Goal: Task Accomplishment & Management: Use online tool/utility

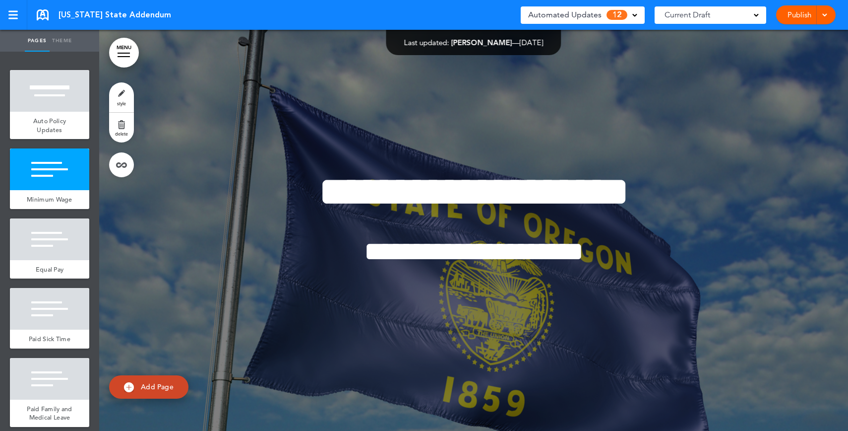
scroll to position [401, 0]
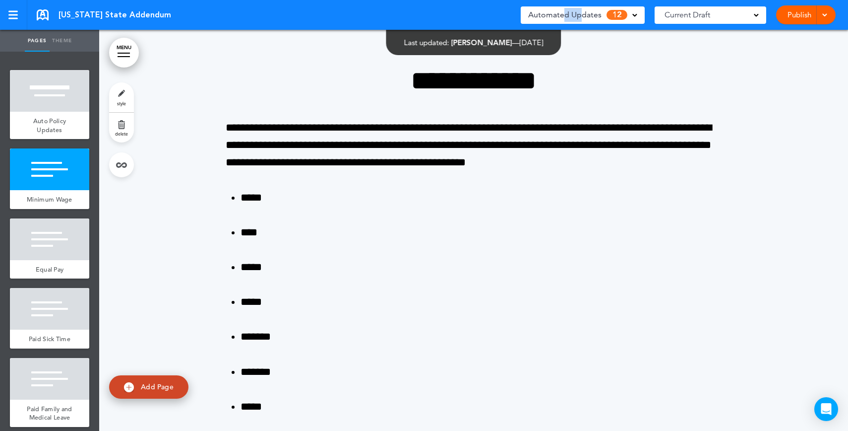
drag, startPoint x: 581, startPoint y: 18, endPoint x: 566, endPoint y: 18, distance: 14.9
click at [566, 18] on span "Automated Updates" at bounding box center [564, 15] width 73 height 14
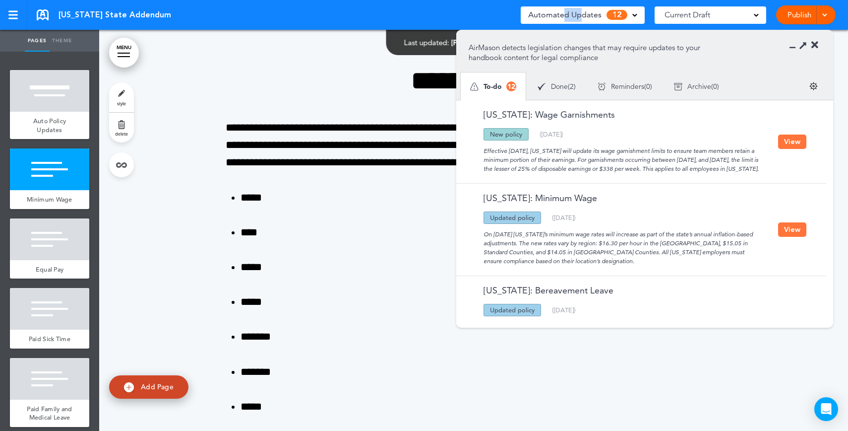
click at [566, 18] on span "Automated Updates" at bounding box center [564, 15] width 73 height 14
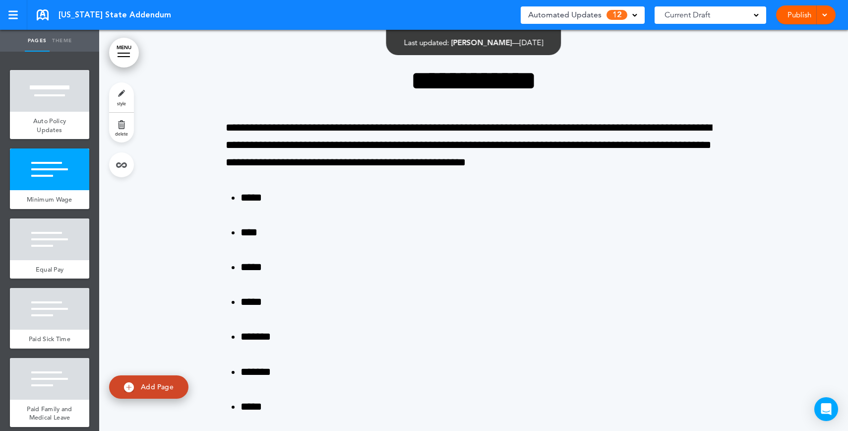
click at [614, 18] on span "12" at bounding box center [617, 15] width 21 height 10
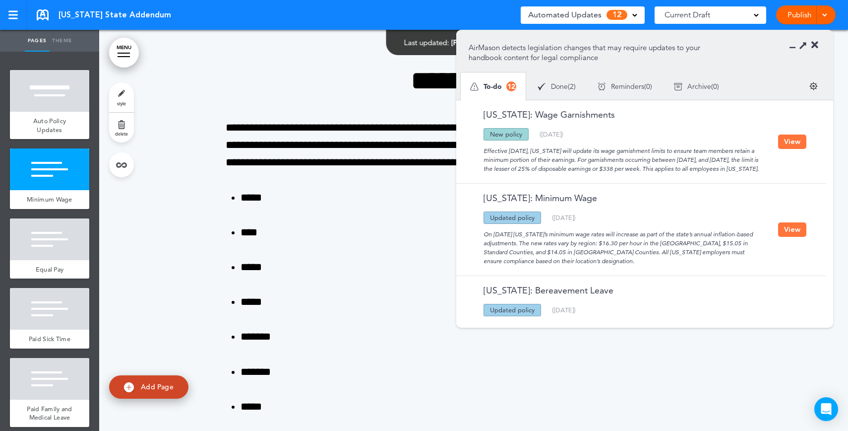
drag, startPoint x: 557, startPoint y: 174, endPoint x: 560, endPoint y: 141, distance: 32.9
click at [560, 141] on div "Effective [DATE], [US_STATE] will update its wage garnishment limits to ensure …" at bounding box center [624, 156] width 310 height 33
click at [798, 149] on button "View" at bounding box center [792, 141] width 28 height 14
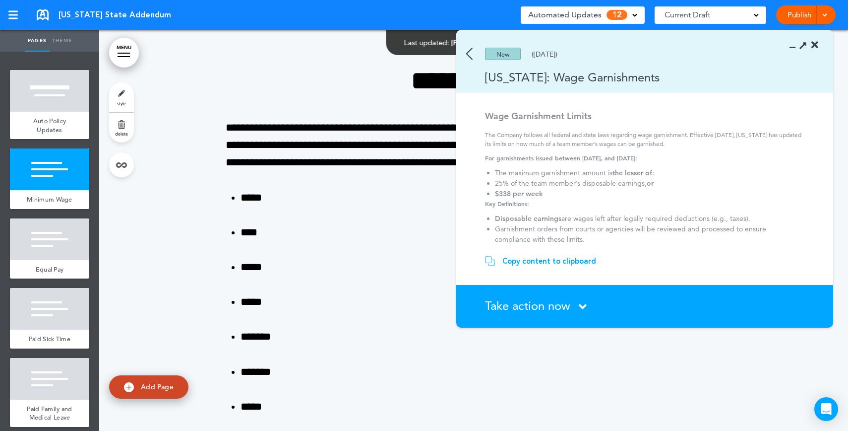
click at [469, 51] on img at bounding box center [469, 54] width 6 height 12
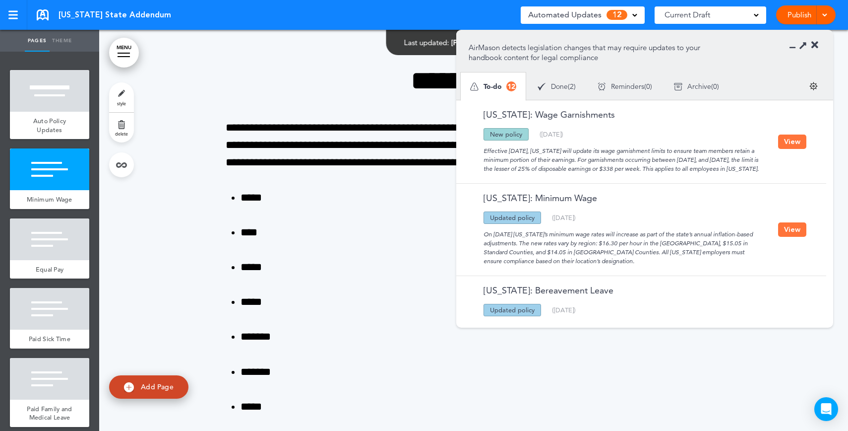
click at [145, 386] on span "Add Page" at bounding box center [157, 386] width 33 height 9
type input "********"
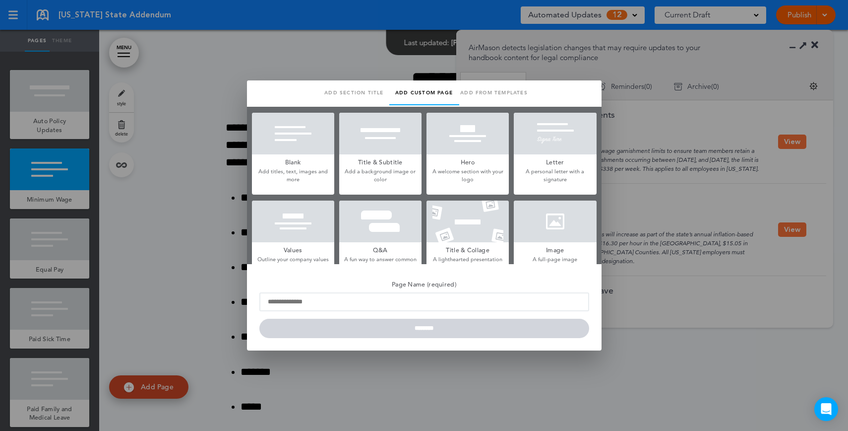
click at [282, 187] on div "Blank Add titles, text, images and more" at bounding box center [293, 154] width 82 height 82
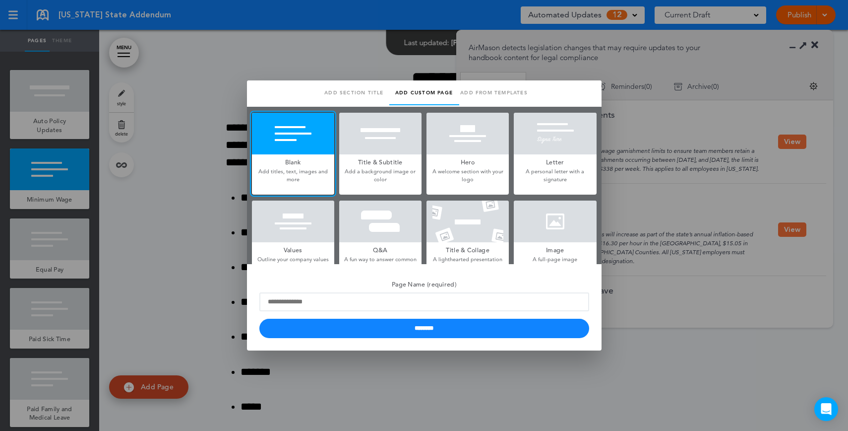
click at [756, 166] on div at bounding box center [424, 215] width 848 height 431
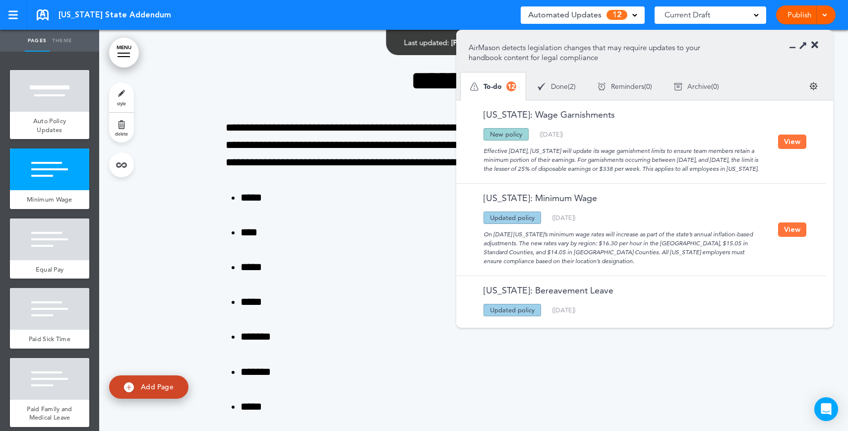
click at [792, 143] on button "View" at bounding box center [792, 141] width 28 height 14
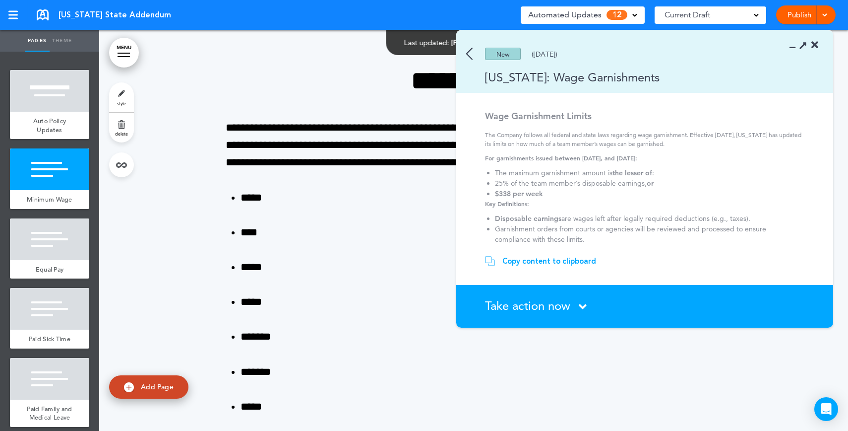
click at [543, 265] on div "Copy content to clipboard" at bounding box center [549, 261] width 94 height 10
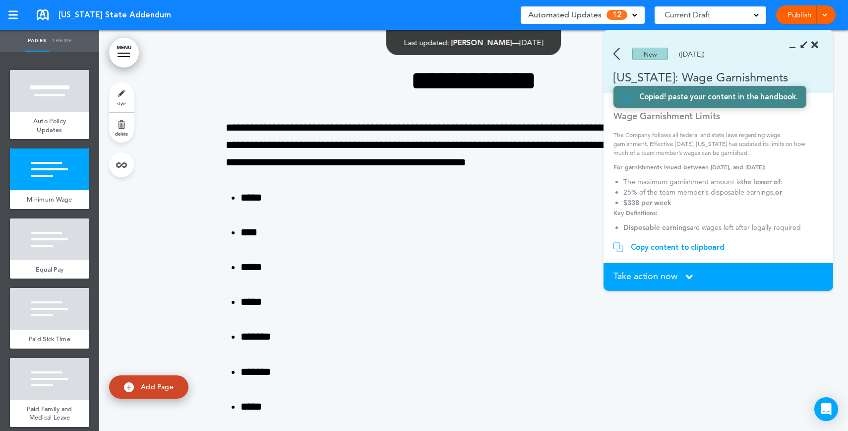
click at [619, 52] on img at bounding box center [617, 54] width 6 height 12
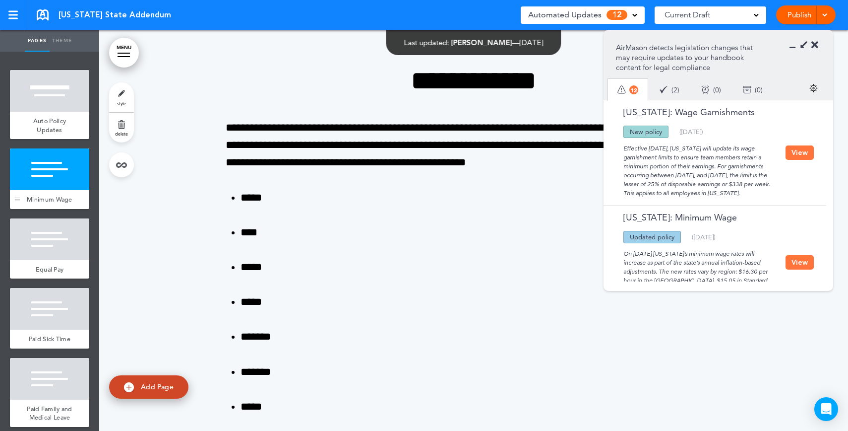
click at [35, 173] on div at bounding box center [49, 169] width 79 height 42
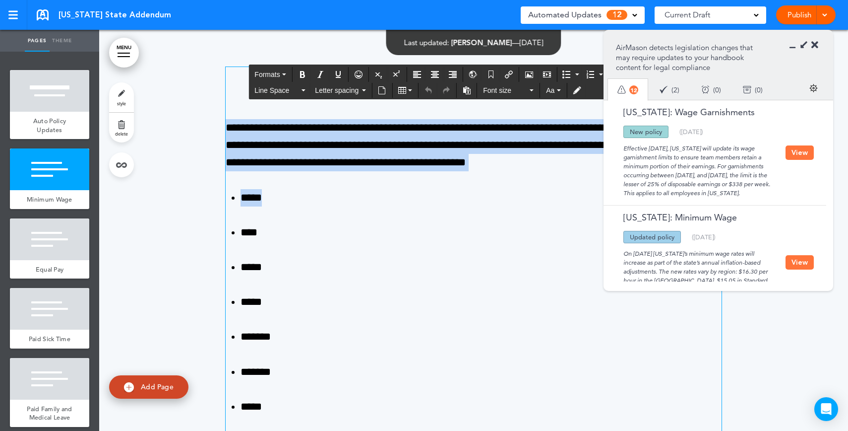
drag, startPoint x: 398, startPoint y: 78, endPoint x: 516, endPoint y: 200, distance: 170.1
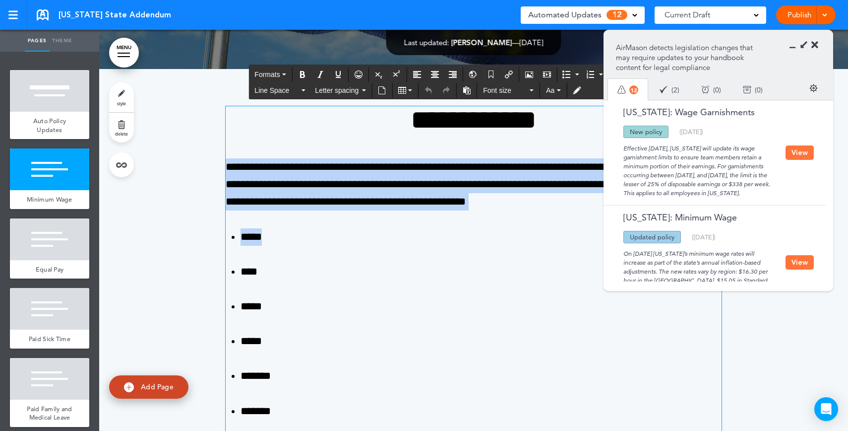
scroll to position [360, 0]
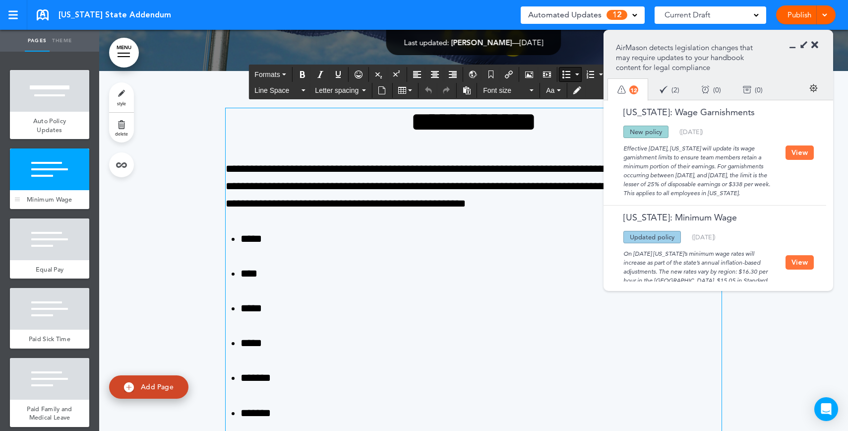
click at [39, 203] on span "Minimum Wage" at bounding box center [50, 199] width 46 height 8
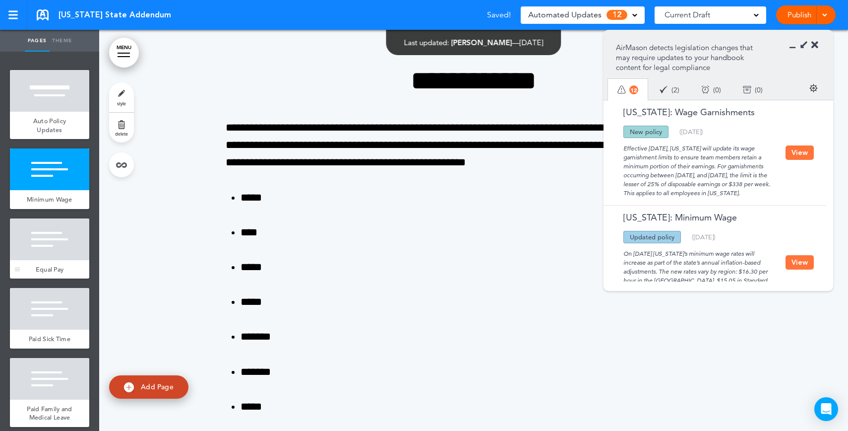
click at [39, 249] on div at bounding box center [49, 239] width 79 height 42
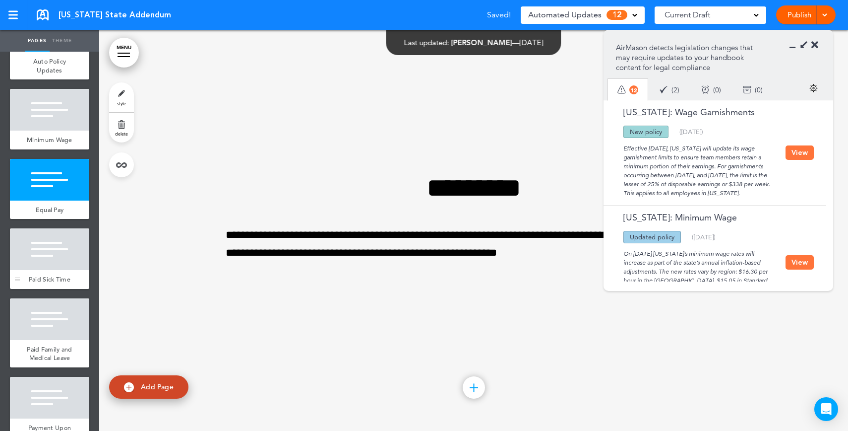
scroll to position [65, 0]
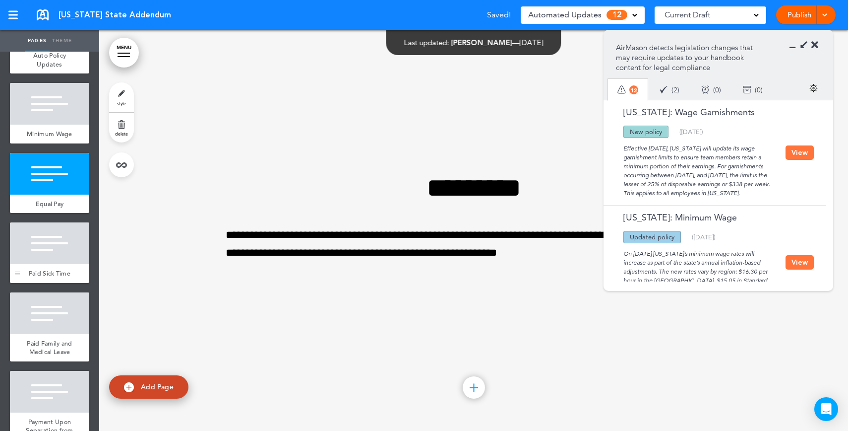
click at [42, 275] on div "Paid Sick Time" at bounding box center [49, 273] width 79 height 19
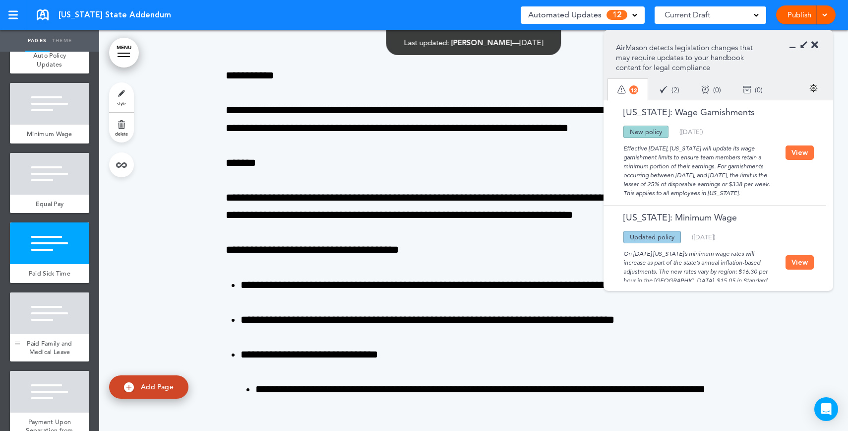
click at [59, 354] on div "Paid Family and Medical Leave" at bounding box center [49, 347] width 79 height 27
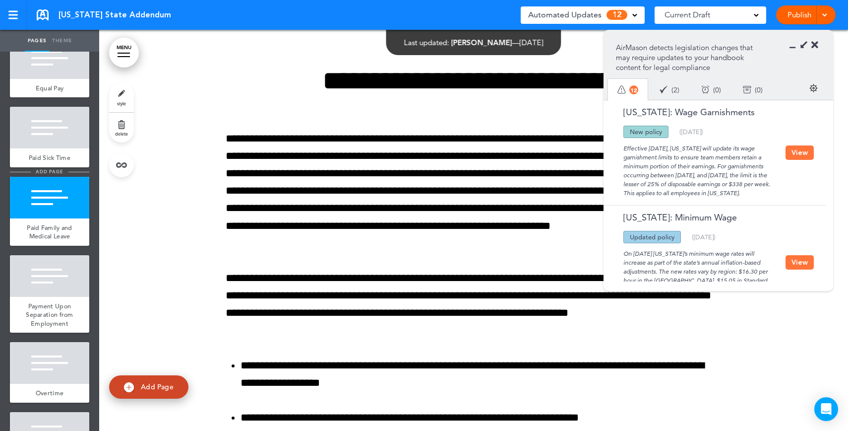
scroll to position [66, 0]
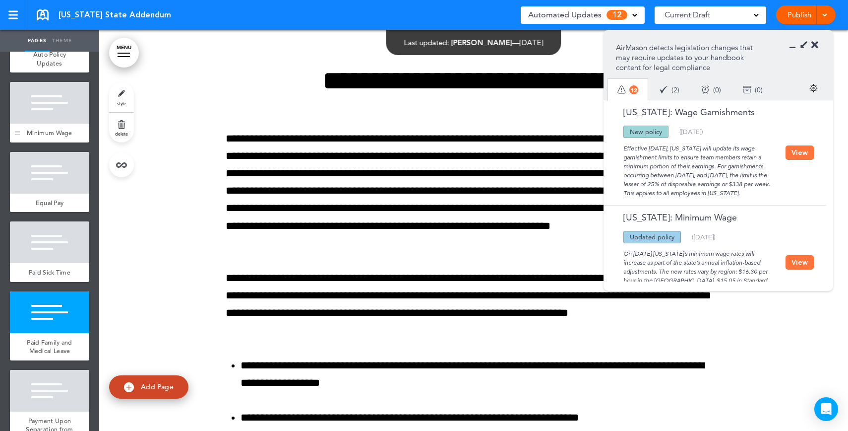
click at [39, 121] on div at bounding box center [49, 103] width 79 height 42
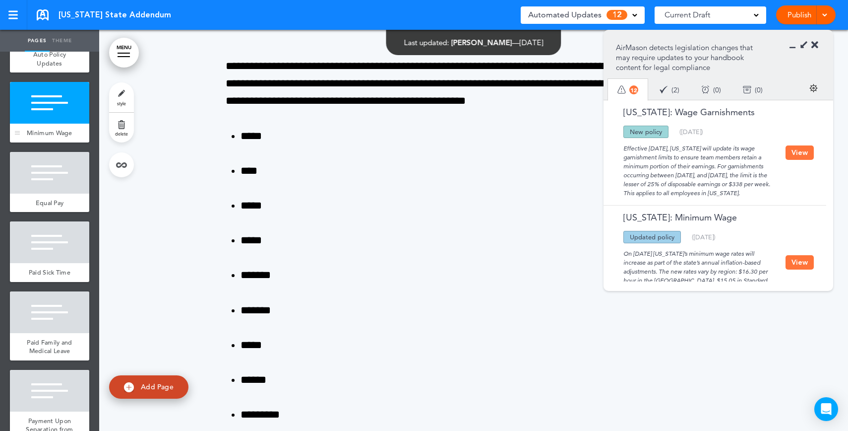
scroll to position [401, 0]
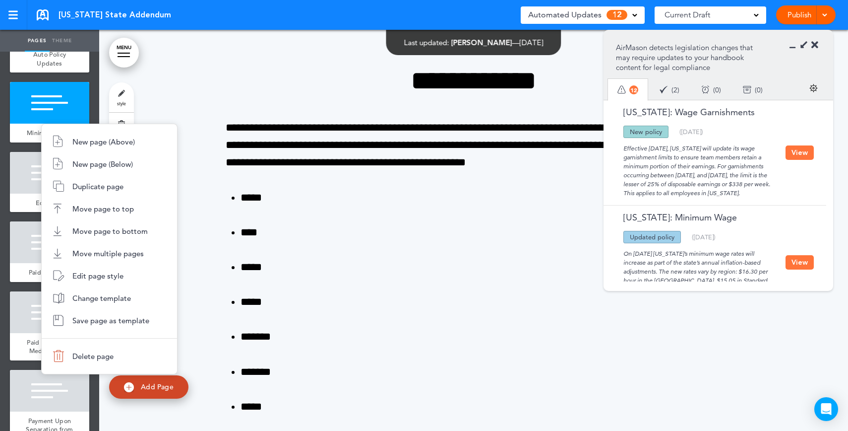
click at [22, 354] on div at bounding box center [424, 215] width 848 height 431
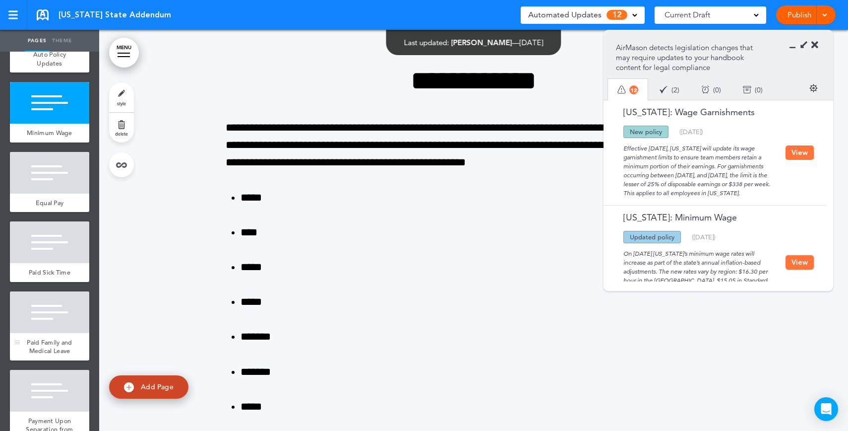
click at [28, 333] on div at bounding box center [49, 312] width 79 height 42
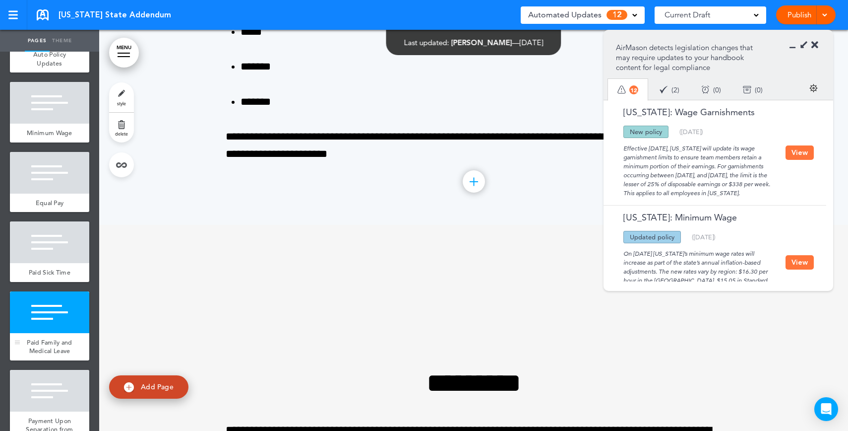
scroll to position [3665, 0]
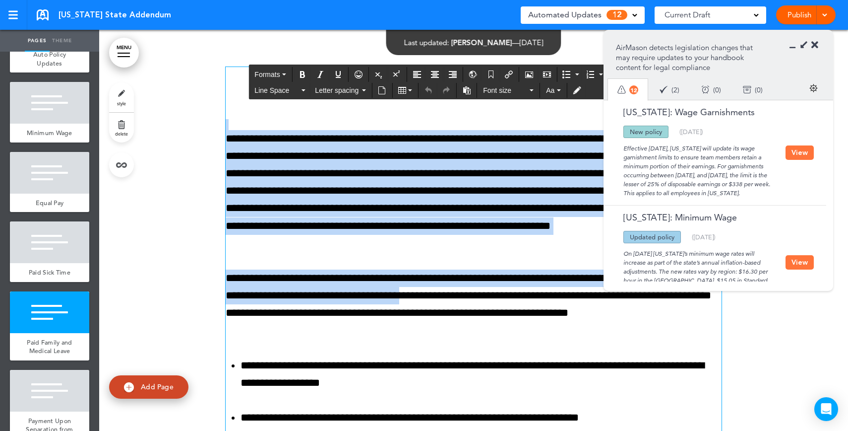
drag, startPoint x: 436, startPoint y: 204, endPoint x: 489, endPoint y: 290, distance: 101.6
click at [489, 290] on p "**********" at bounding box center [474, 304] width 496 height 70
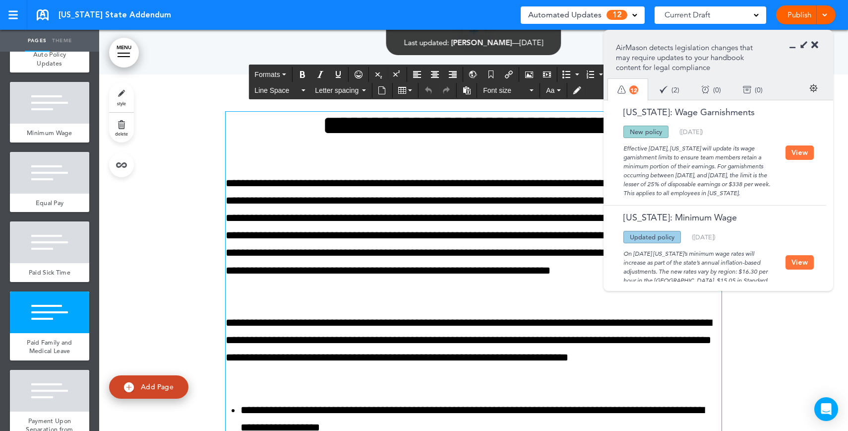
scroll to position [3622, 0]
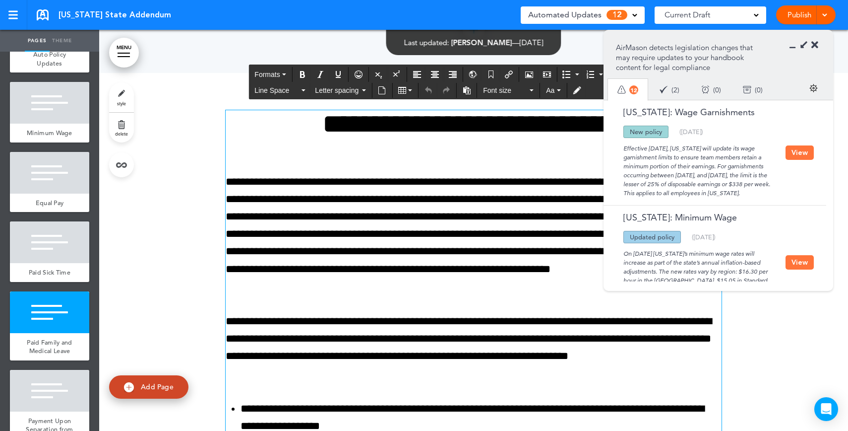
click at [477, 174] on p "**********" at bounding box center [474, 234] width 496 height 122
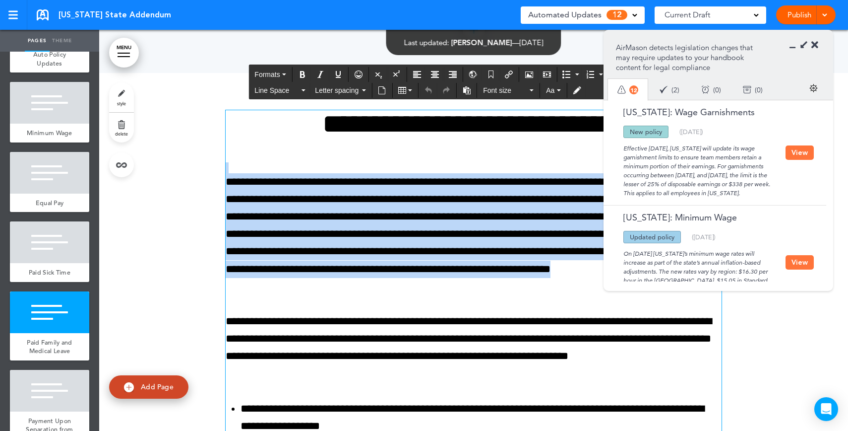
drag, startPoint x: 427, startPoint y: 154, endPoint x: 477, endPoint y: 290, distance: 144.9
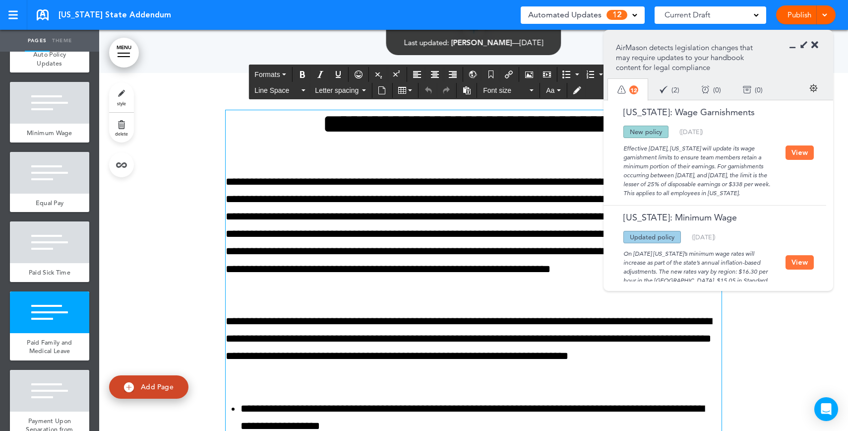
click at [477, 290] on p "**********" at bounding box center [474, 234] width 496 height 122
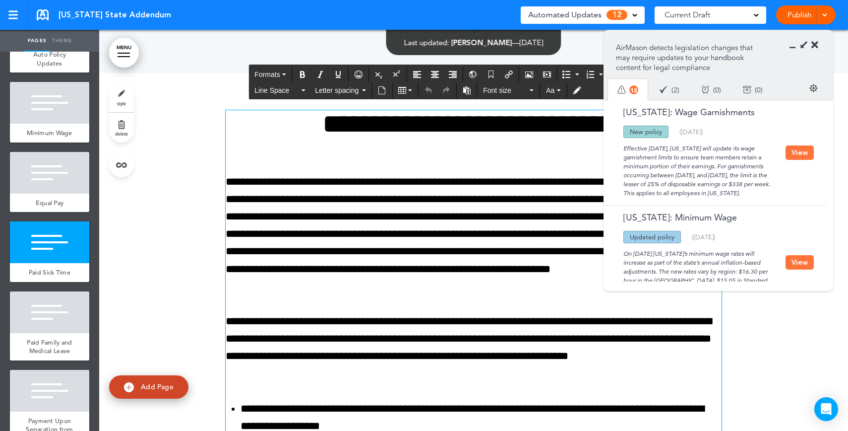
click at [815, 43] on icon at bounding box center [815, 45] width 7 height 10
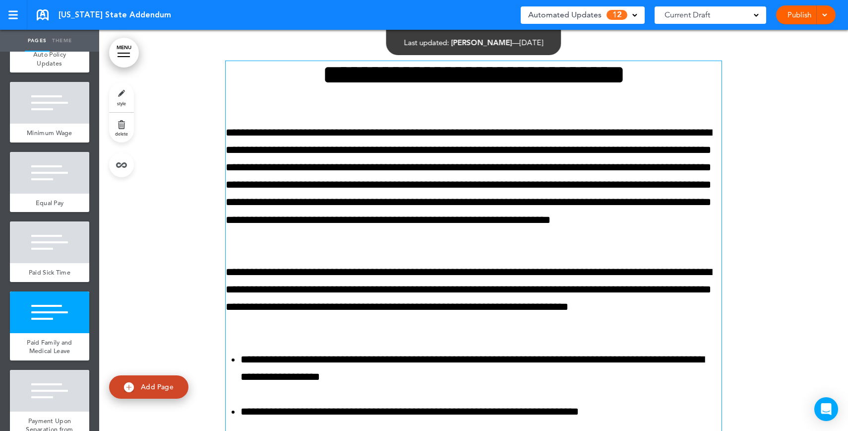
scroll to position [3674, 0]
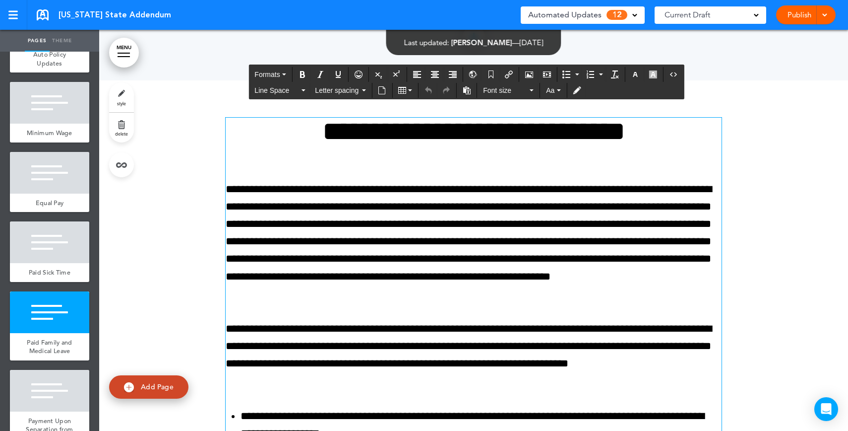
click at [616, 138] on h1 "**********" at bounding box center [474, 131] width 496 height 27
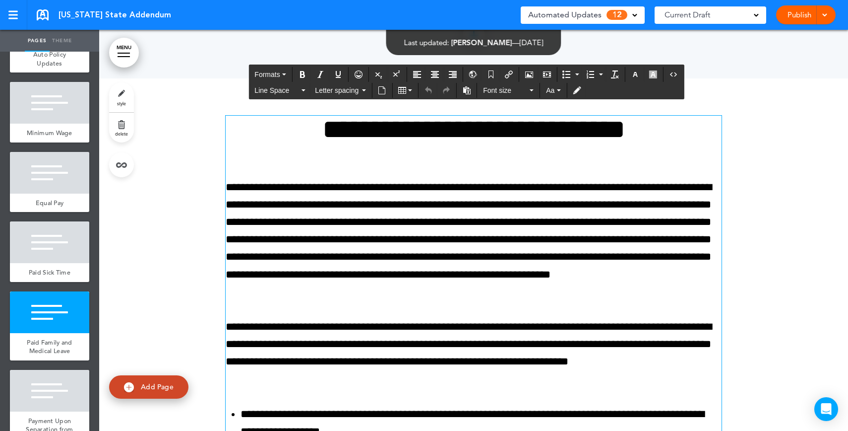
scroll to position [3622, 0]
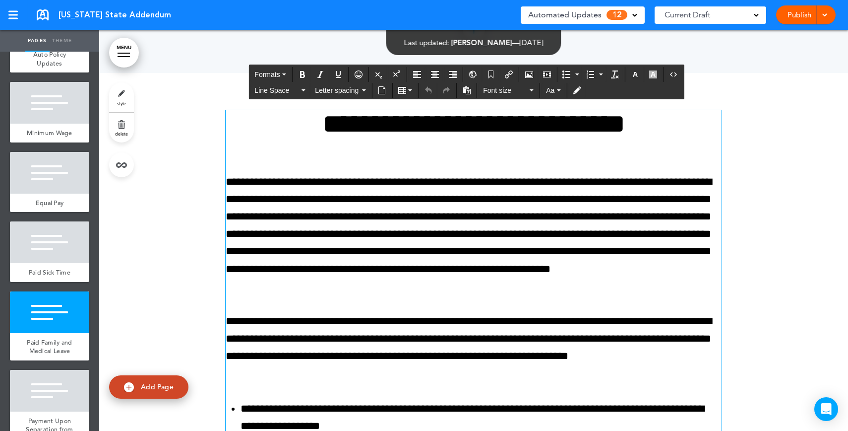
click at [605, 16] on div "Automated Updates 12" at bounding box center [582, 15] width 109 height 14
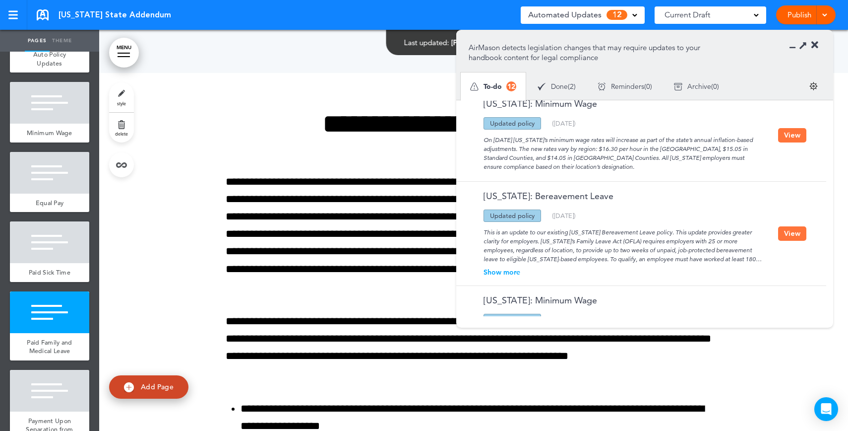
scroll to position [0, 0]
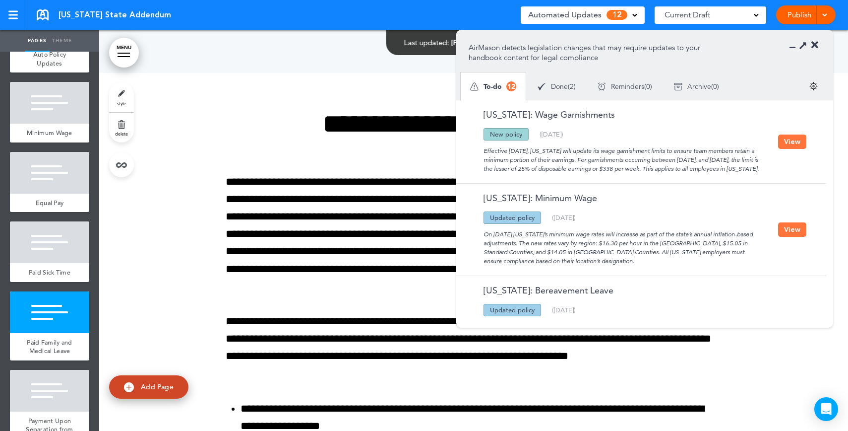
drag, startPoint x: 631, startPoint y: 133, endPoint x: 647, endPoint y: 167, distance: 36.8
click at [647, 167] on div "[US_STATE]: Wage Garnishments Updated policy New policy Deleted policy ( [DATE]…" at bounding box center [624, 141] width 310 height 63
click at [647, 167] on div "Effective [DATE], [US_STATE] will update its wage garnishment limits to ensure …" at bounding box center [624, 156] width 310 height 33
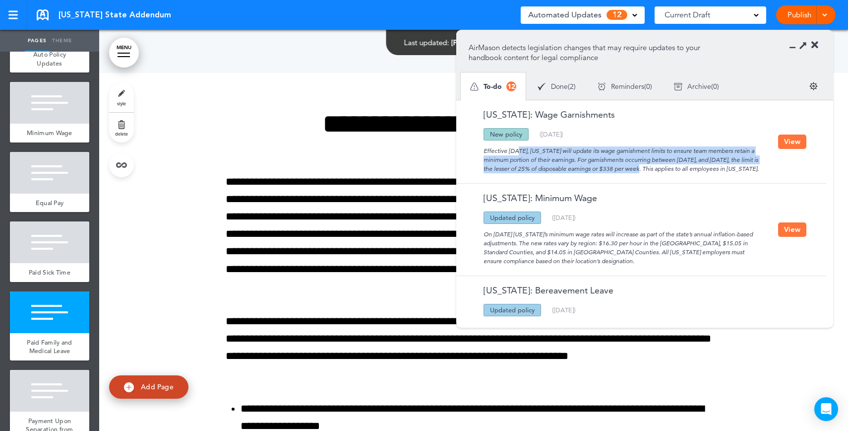
drag, startPoint x: 607, startPoint y: 172, endPoint x: 609, endPoint y: 142, distance: 29.8
click at [609, 142] on div "Effective [DATE], [US_STATE] will update its wage garnishment limits to ensure …" at bounding box center [624, 156] width 310 height 33
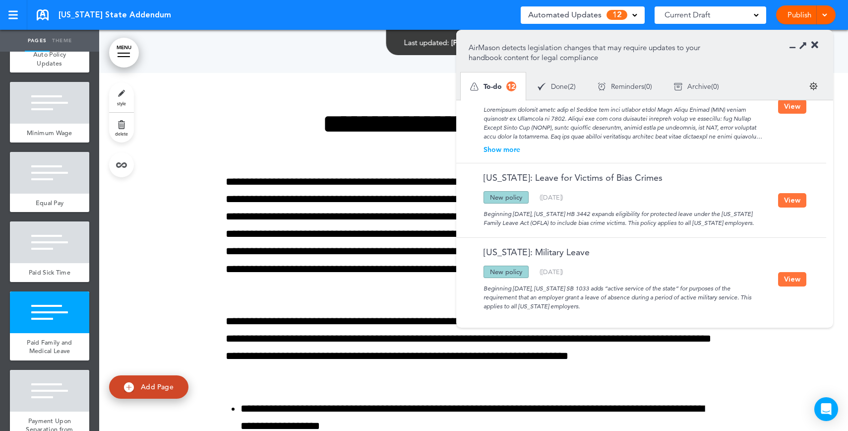
scroll to position [887, 0]
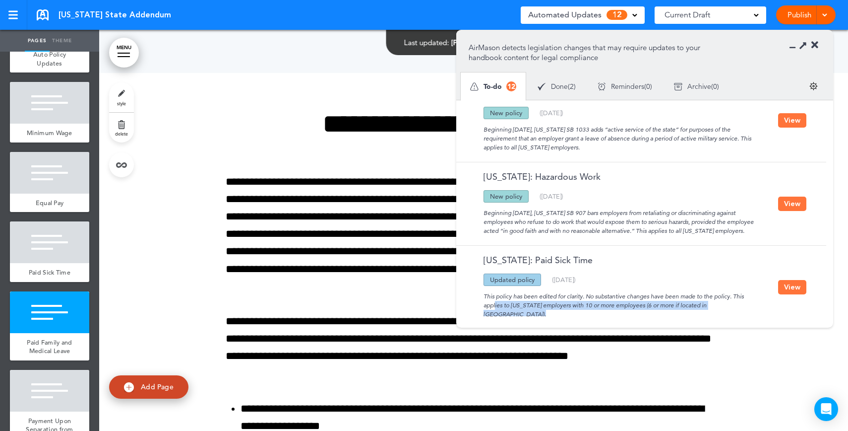
drag, startPoint x: 728, startPoint y: 287, endPoint x: 742, endPoint y: 298, distance: 17.7
click at [742, 298] on div "This policy has been edited for clarity. No substantive changes have been made …" at bounding box center [624, 302] width 310 height 33
drag, startPoint x: 727, startPoint y: 230, endPoint x: 610, endPoint y: 221, distance: 116.9
click at [610, 221] on div "[US_STATE]: Hazardous Work Updated policy New policy Deleted policy ( [DATE] ) …" at bounding box center [638, 203] width 365 height 83
drag, startPoint x: 741, startPoint y: 139, endPoint x: 707, endPoint y: 127, distance: 36.1
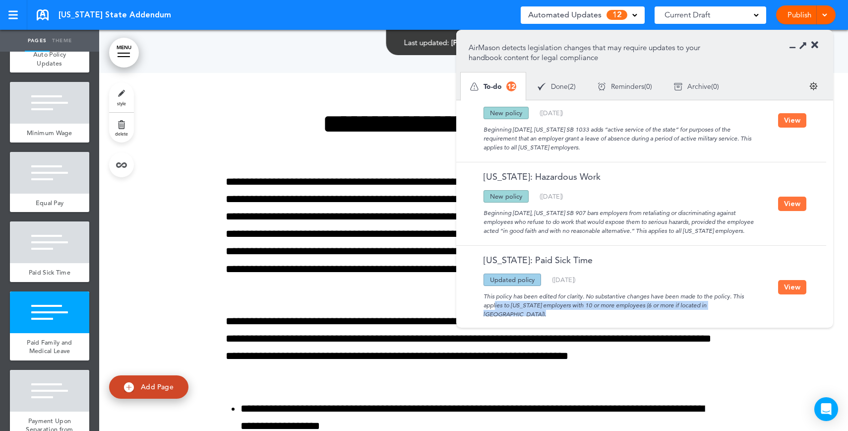
click at [707, 127] on div "Beginning [DATE], [US_STATE] SB 1033 adds “active service of the state” for pur…" at bounding box center [624, 135] width 310 height 33
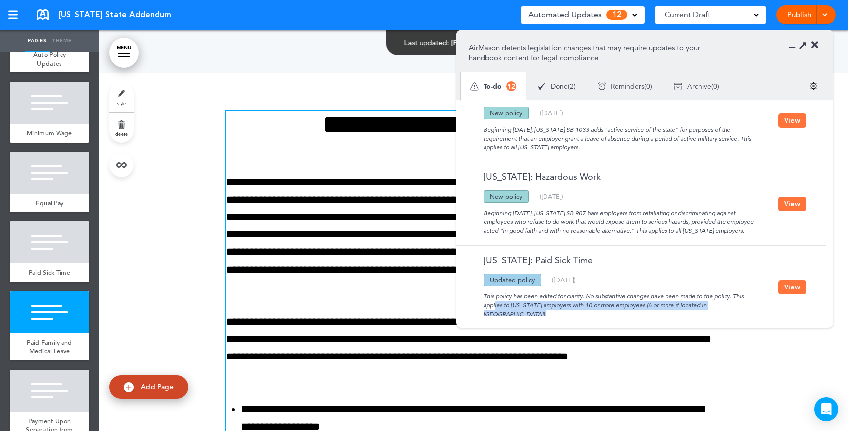
scroll to position [3621, 0]
